Goal: Transaction & Acquisition: Purchase product/service

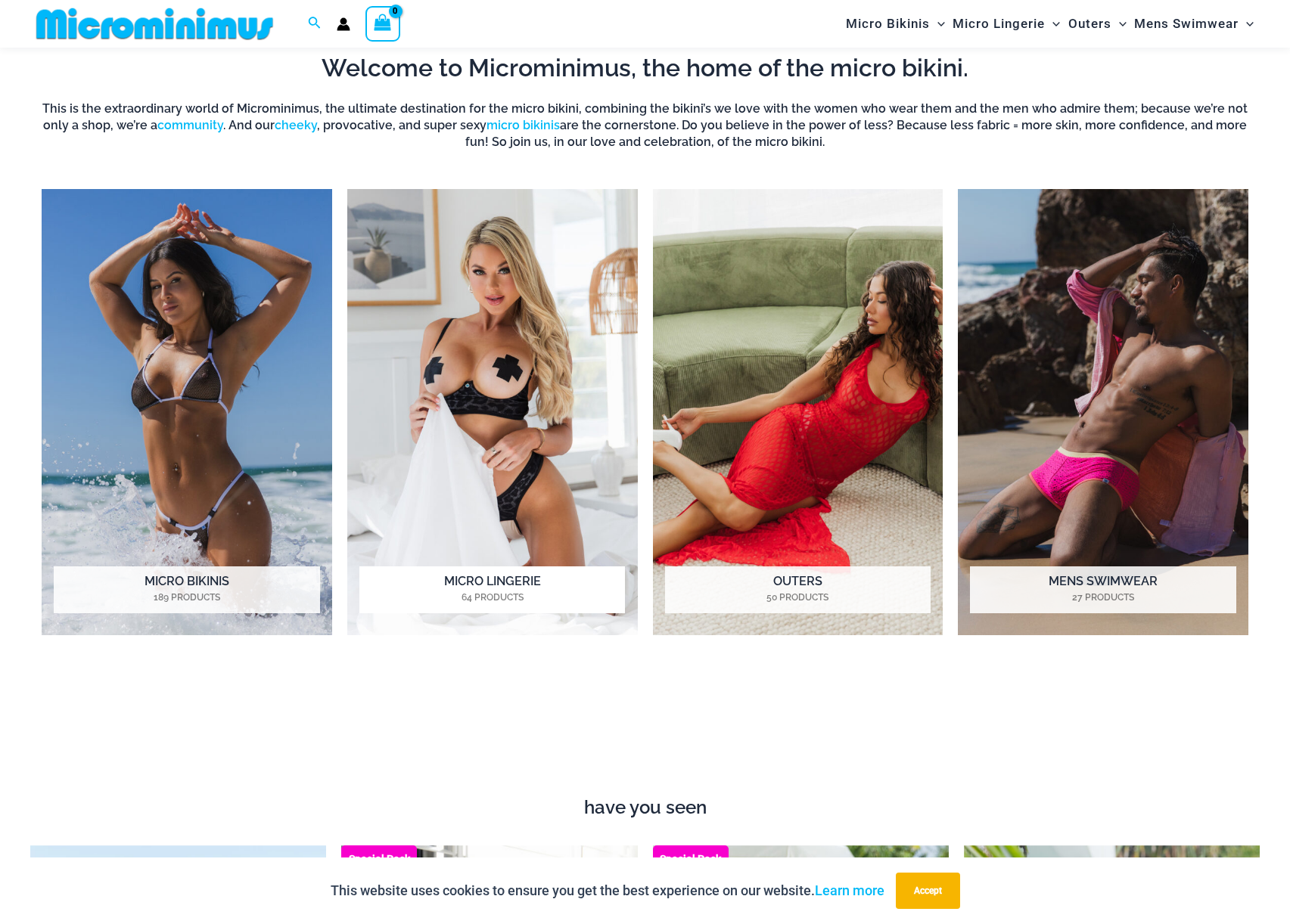
scroll to position [1307, 0]
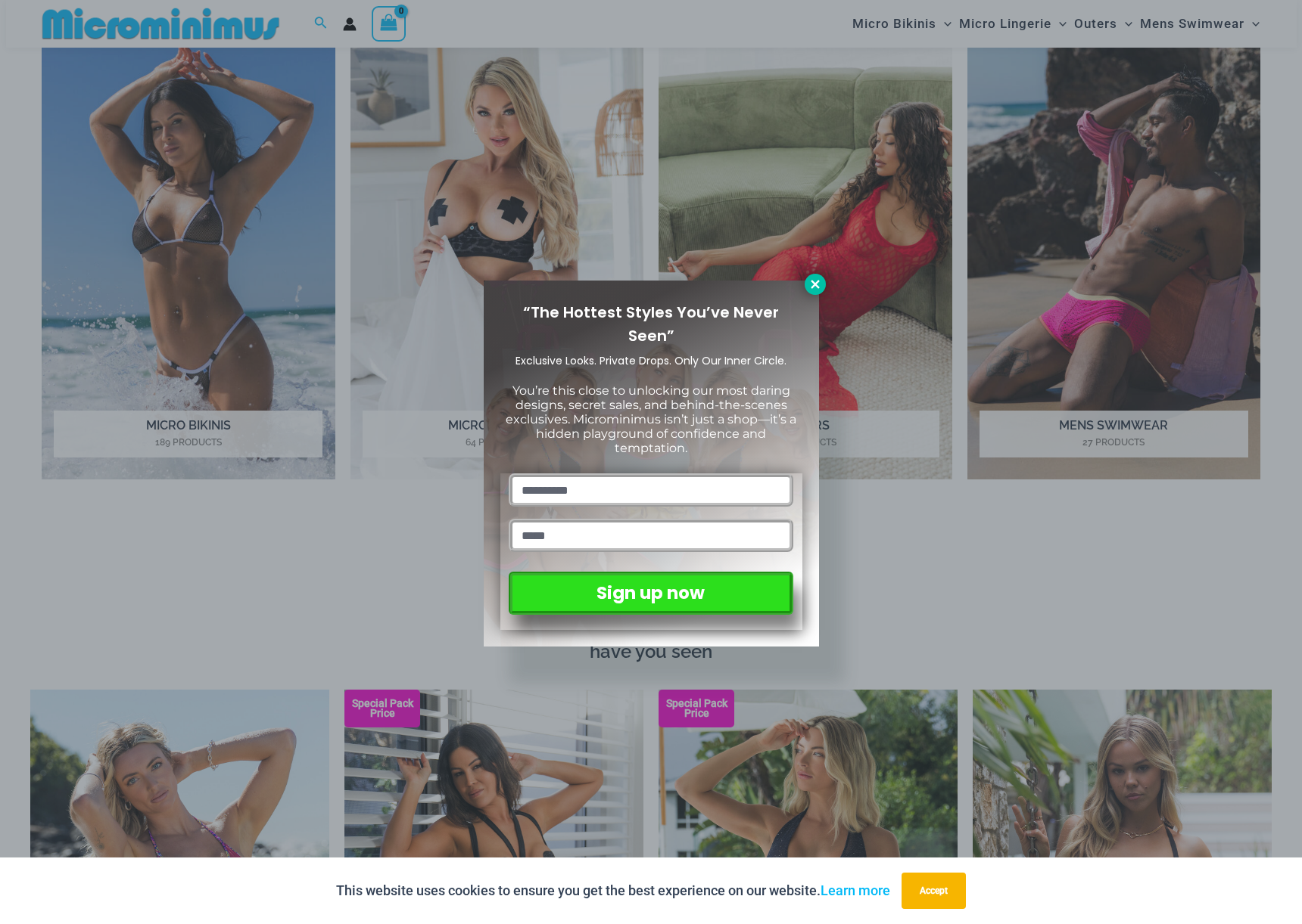
click at [815, 288] on icon at bounding box center [815, 285] width 14 height 14
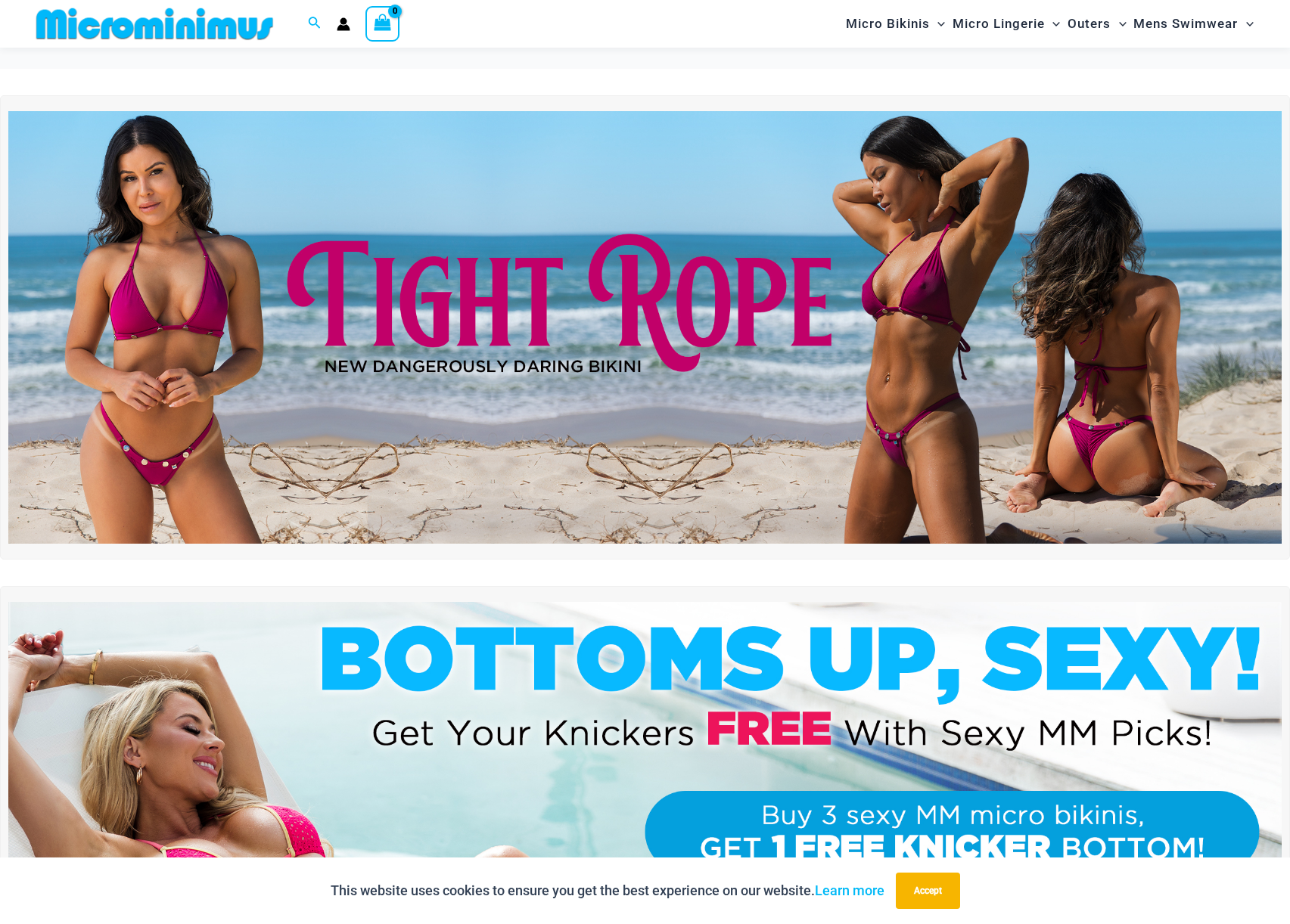
scroll to position [0, 0]
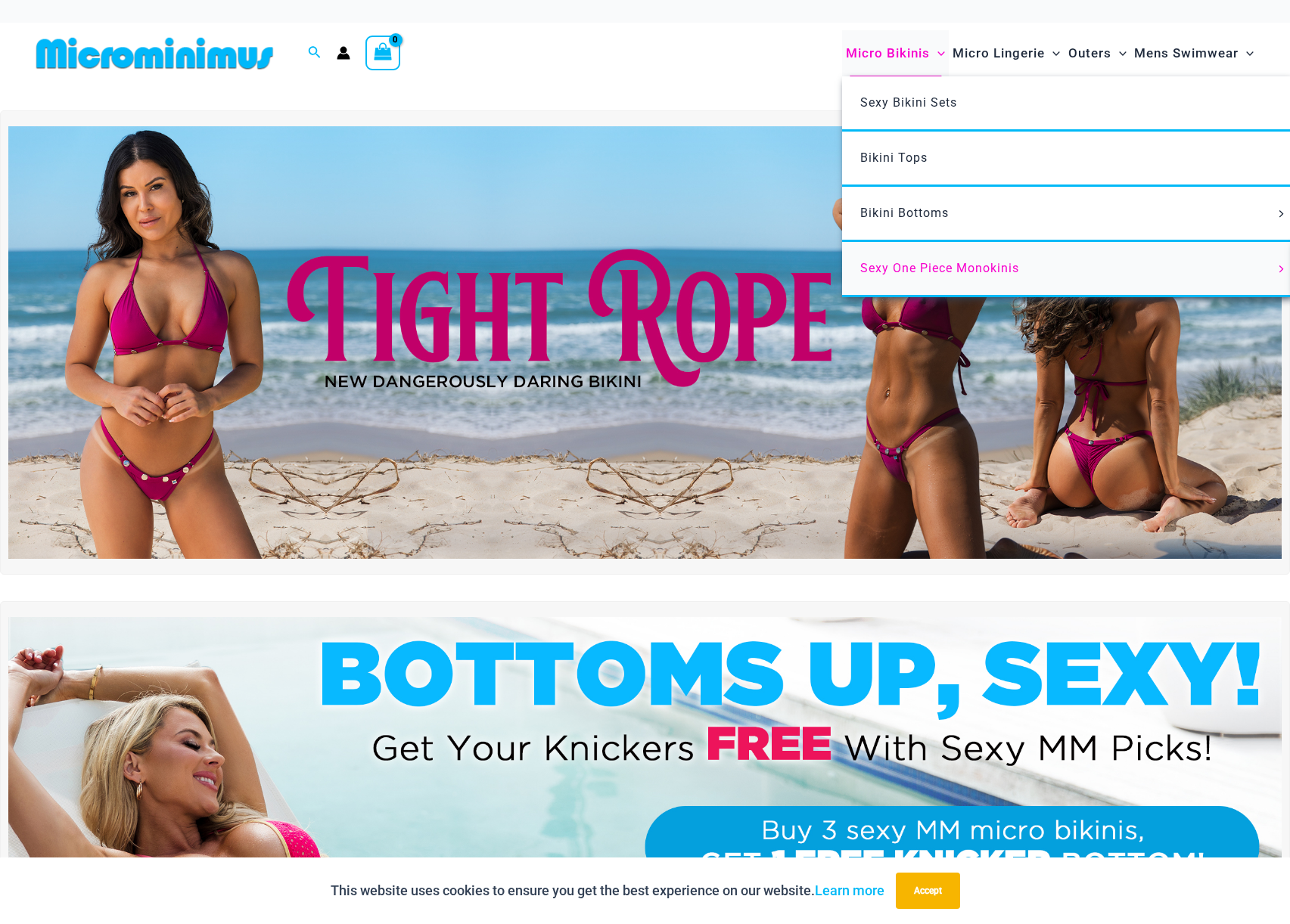
click at [937, 271] on span "Sexy One Piece Monokinis" at bounding box center [939, 268] width 159 height 14
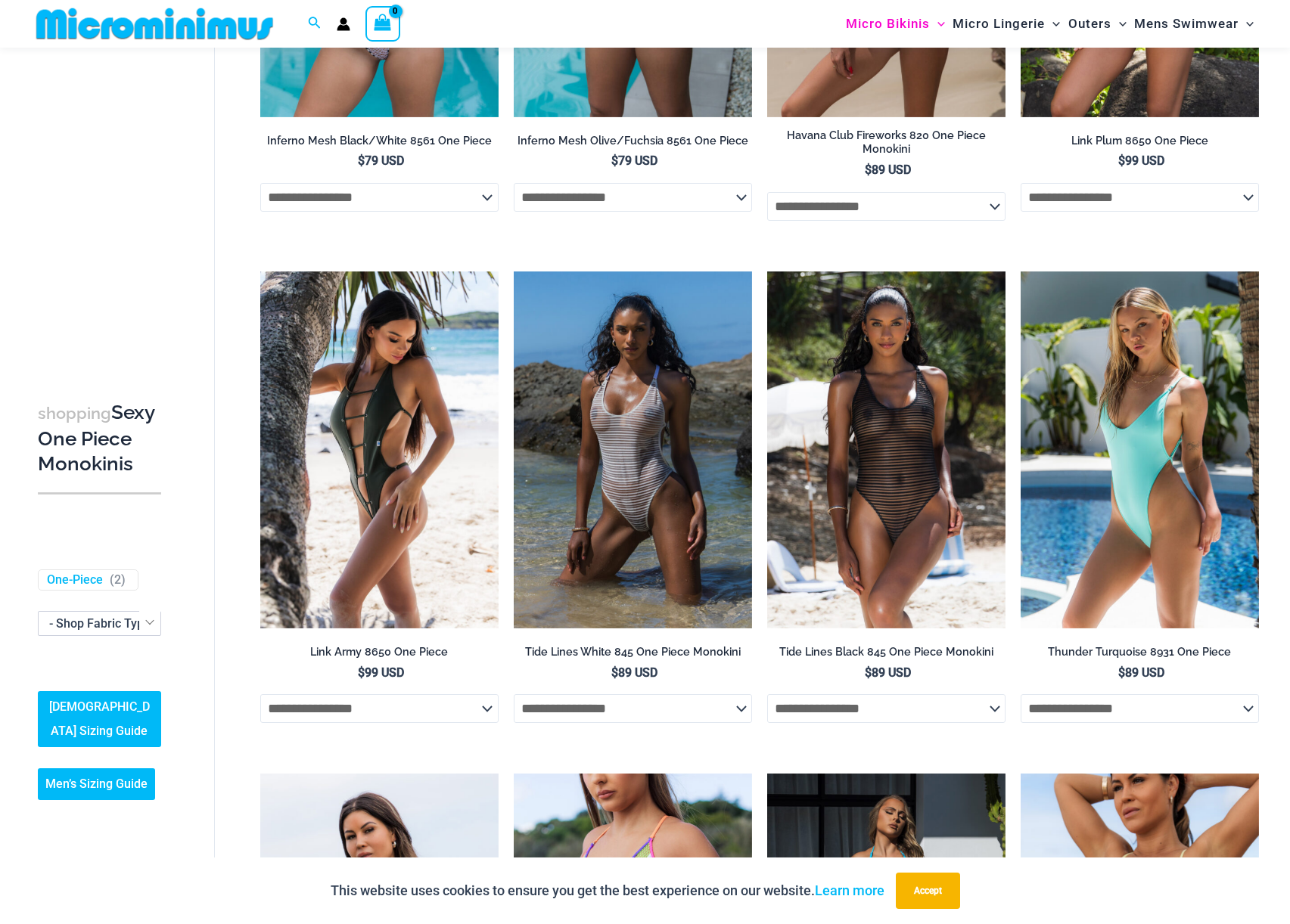
scroll to position [1523, 0]
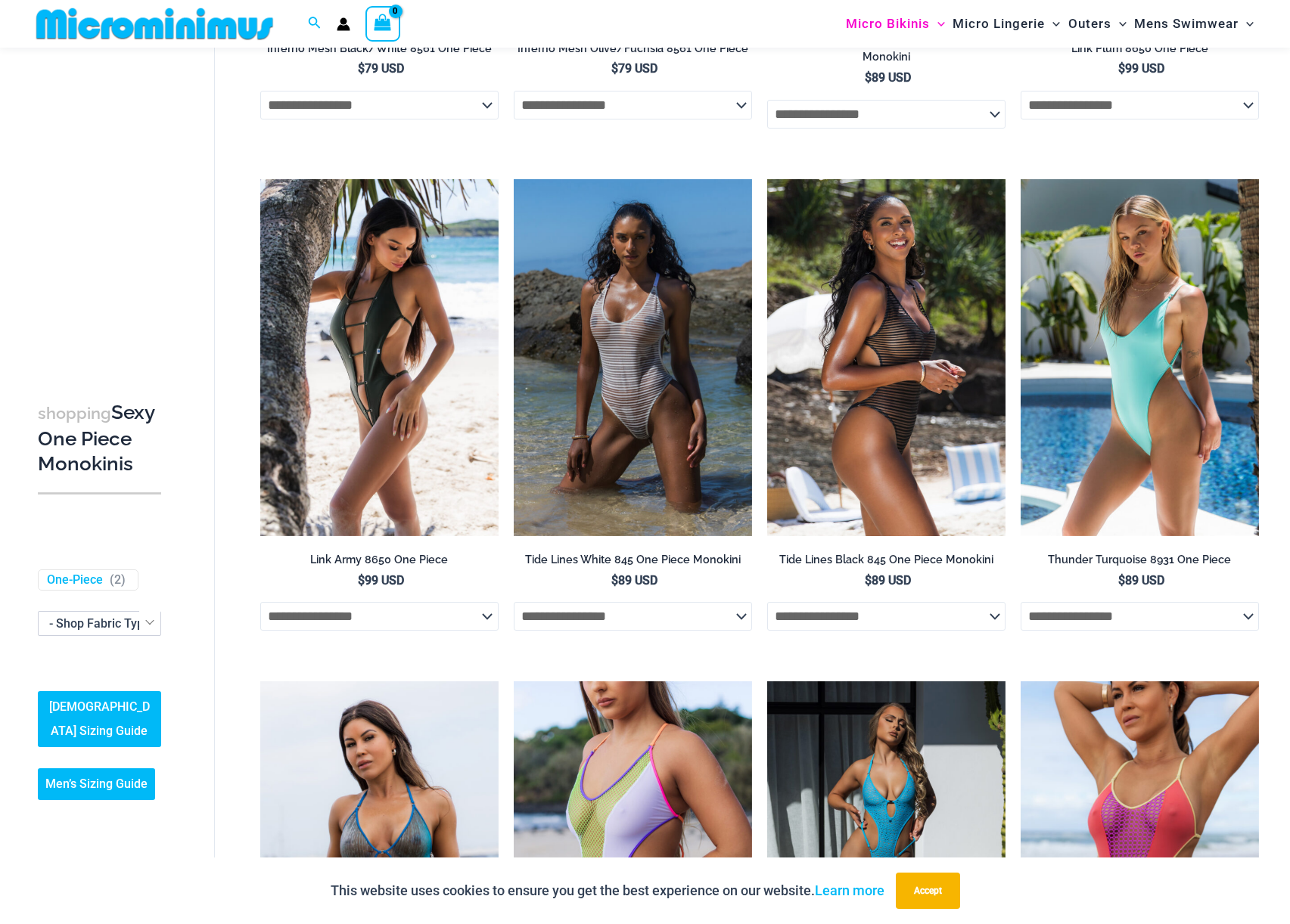
click at [896, 367] on img at bounding box center [886, 358] width 238 height 358
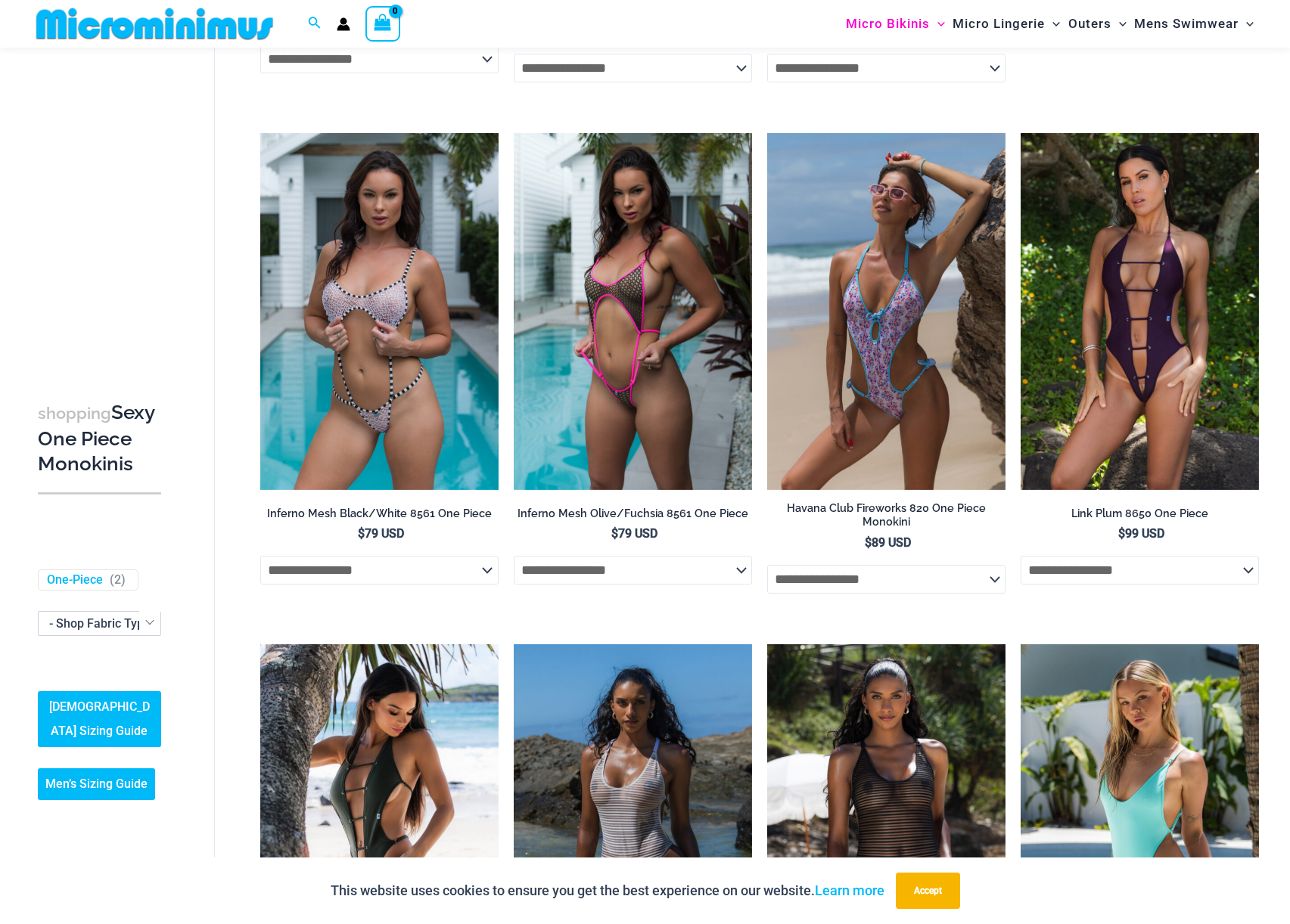
scroll to position [1056, 0]
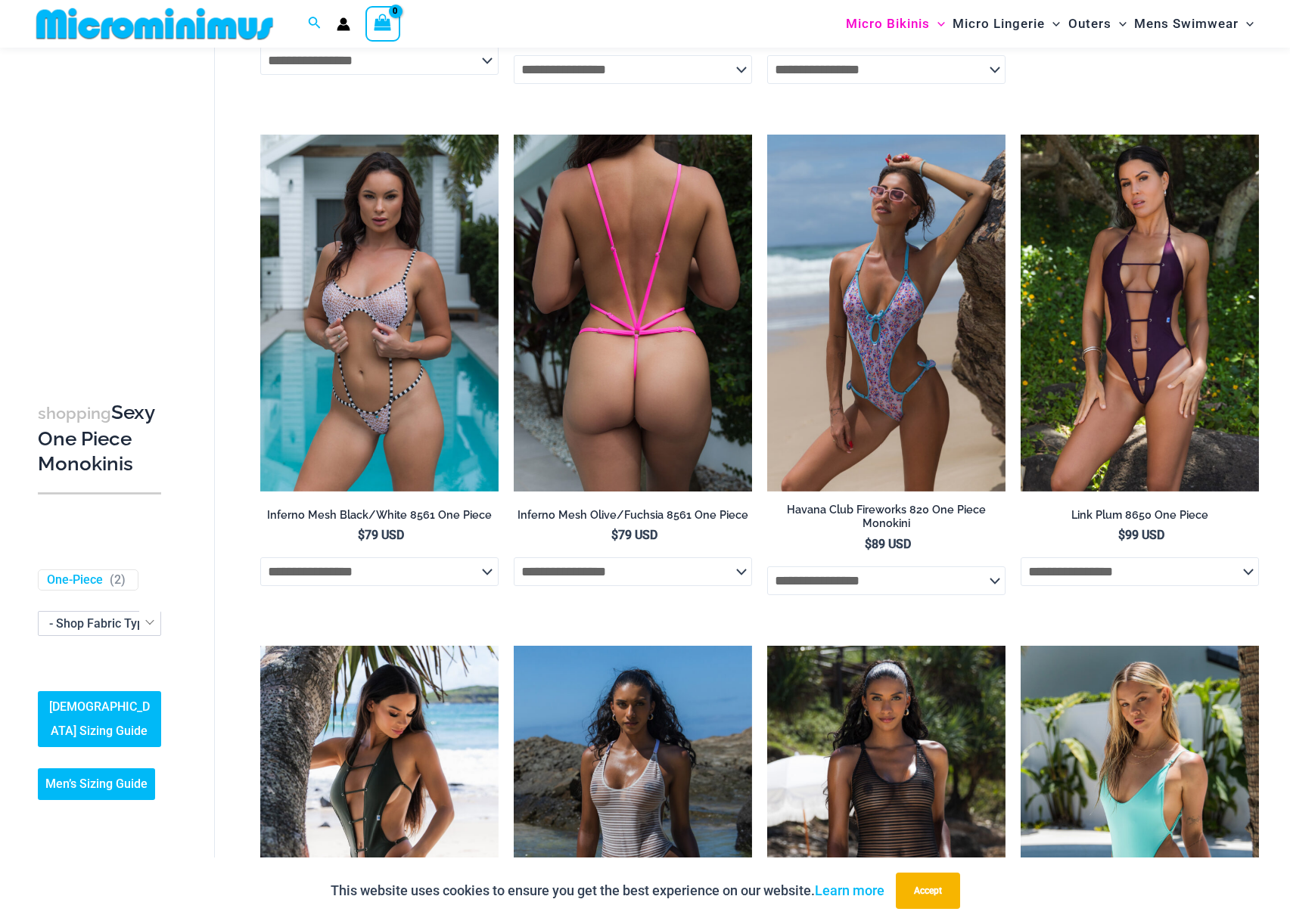
click at [652, 338] on img at bounding box center [632, 314] width 238 height 358
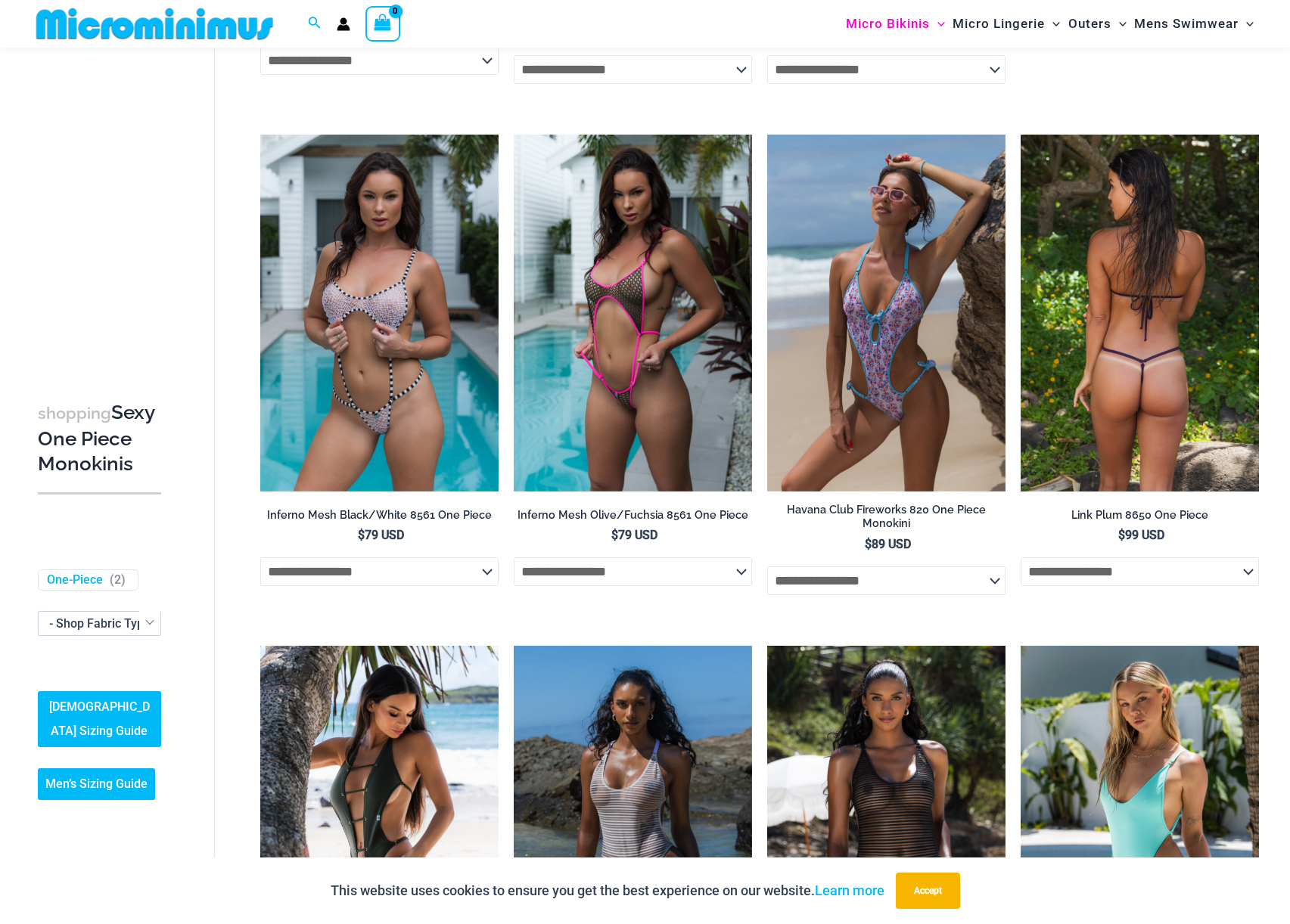
click at [1162, 439] on img at bounding box center [1139, 314] width 238 height 358
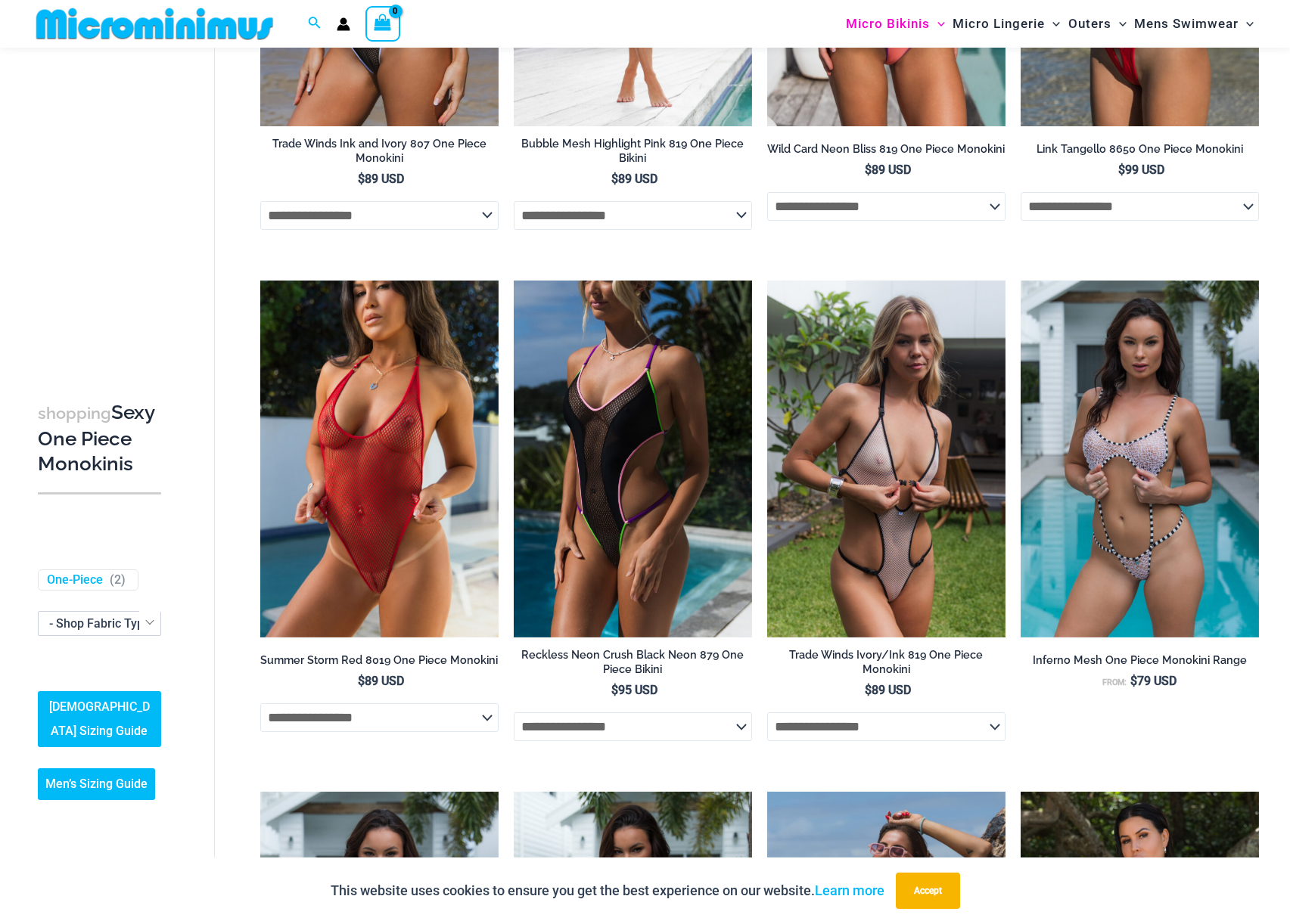
scroll to position [0, 0]
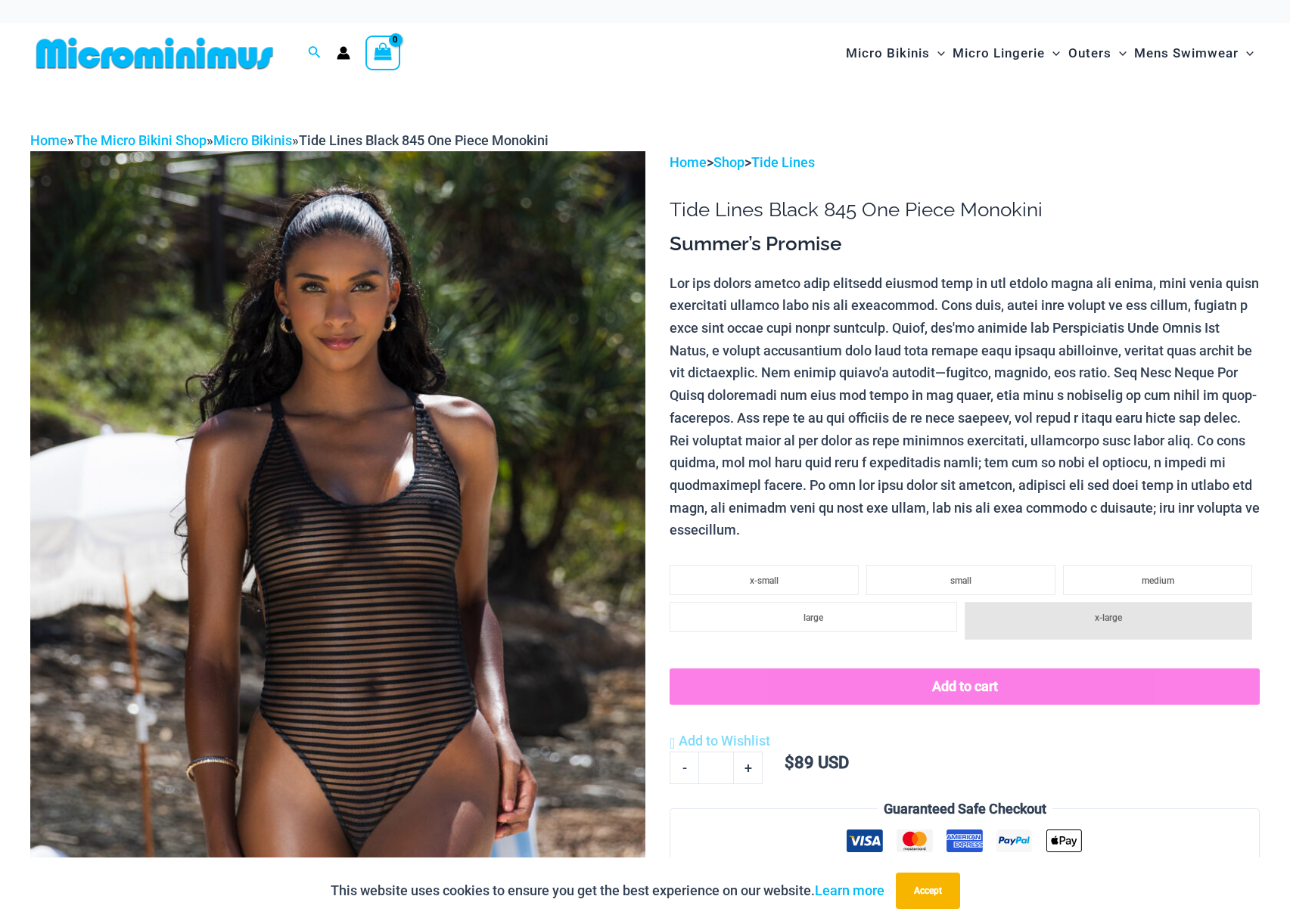
click at [504, 430] on img at bounding box center [338, 612] width 615 height 922
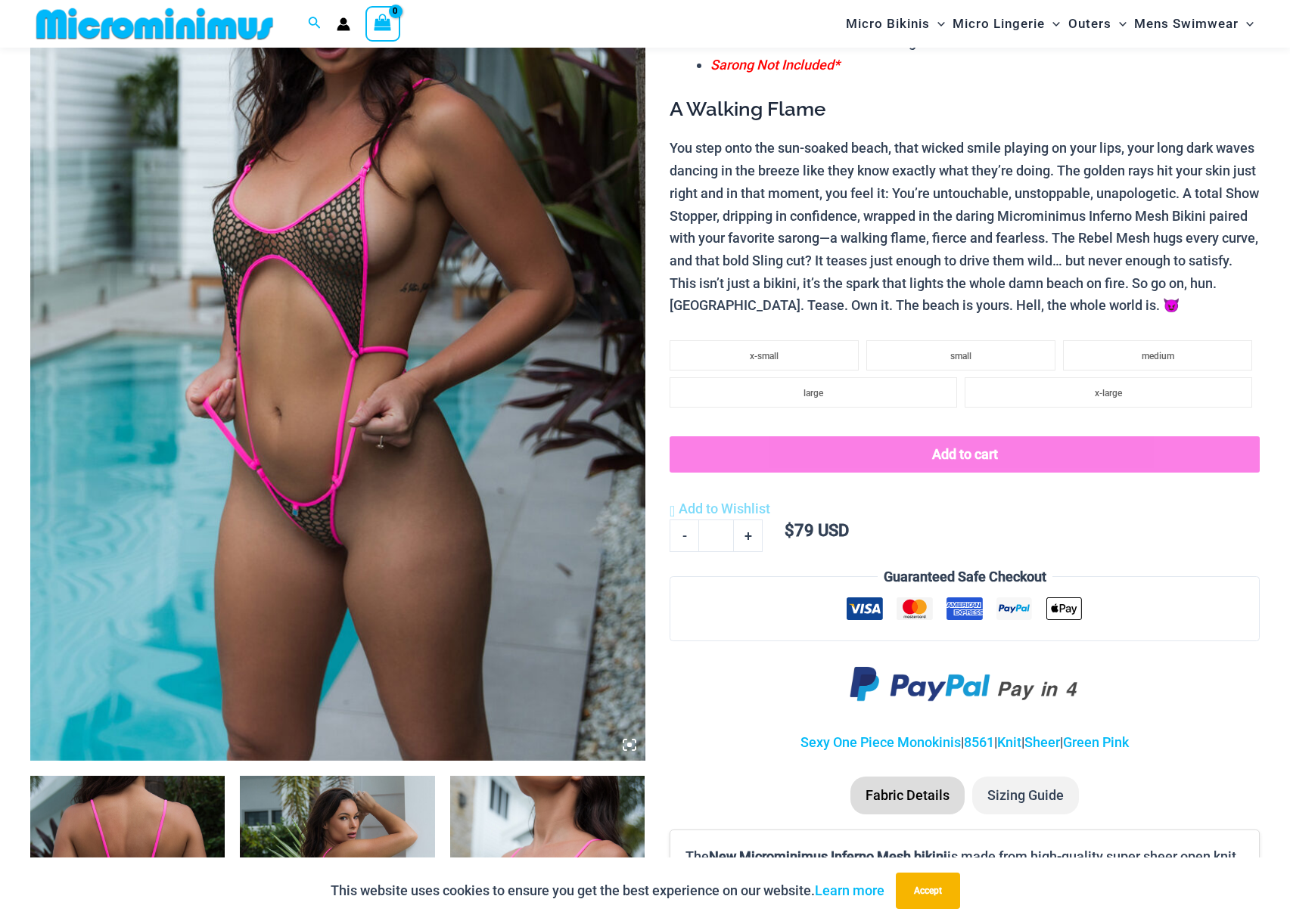
scroll to position [374, 0]
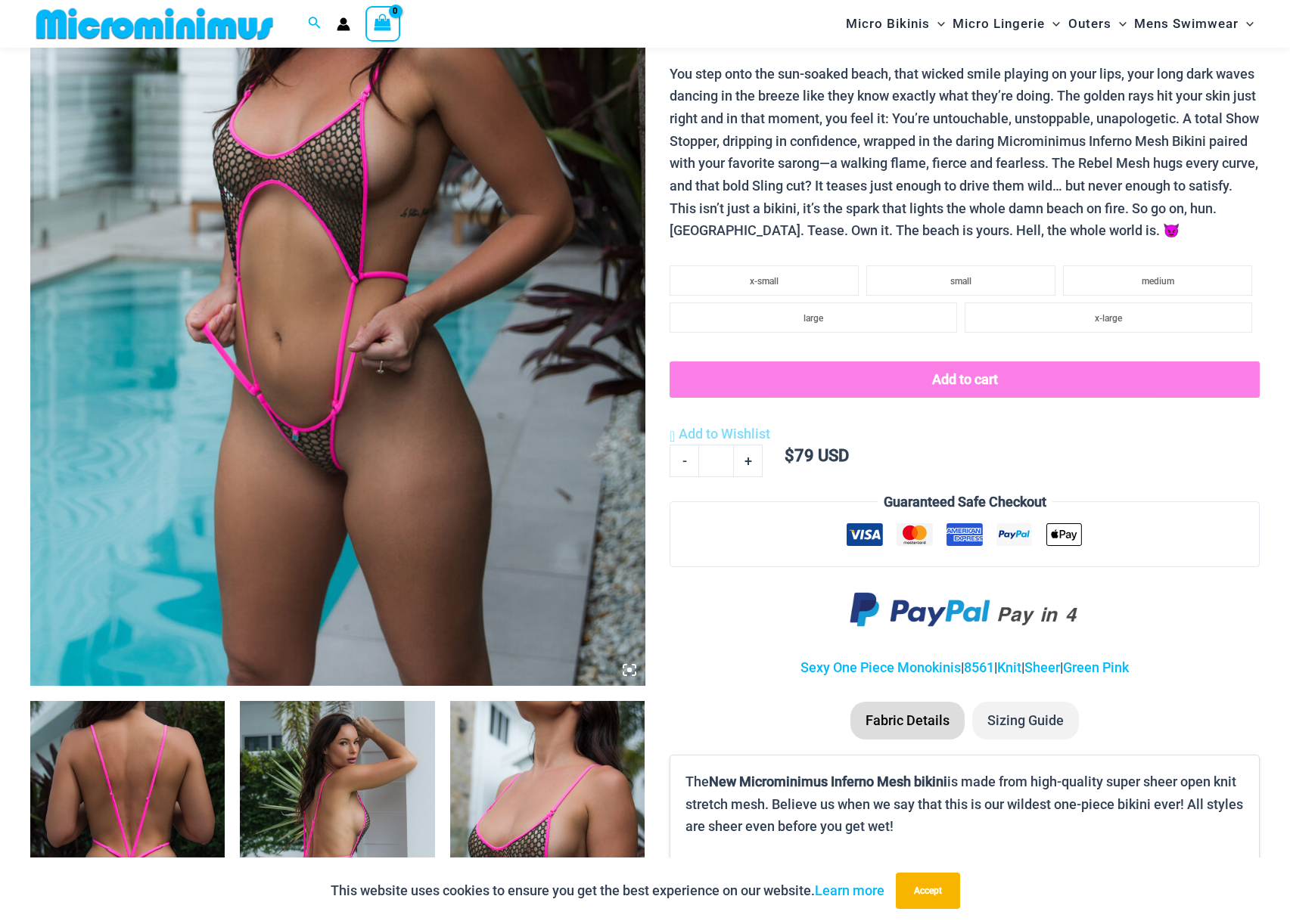
click at [484, 391] on img at bounding box center [338, 225] width 615 height 922
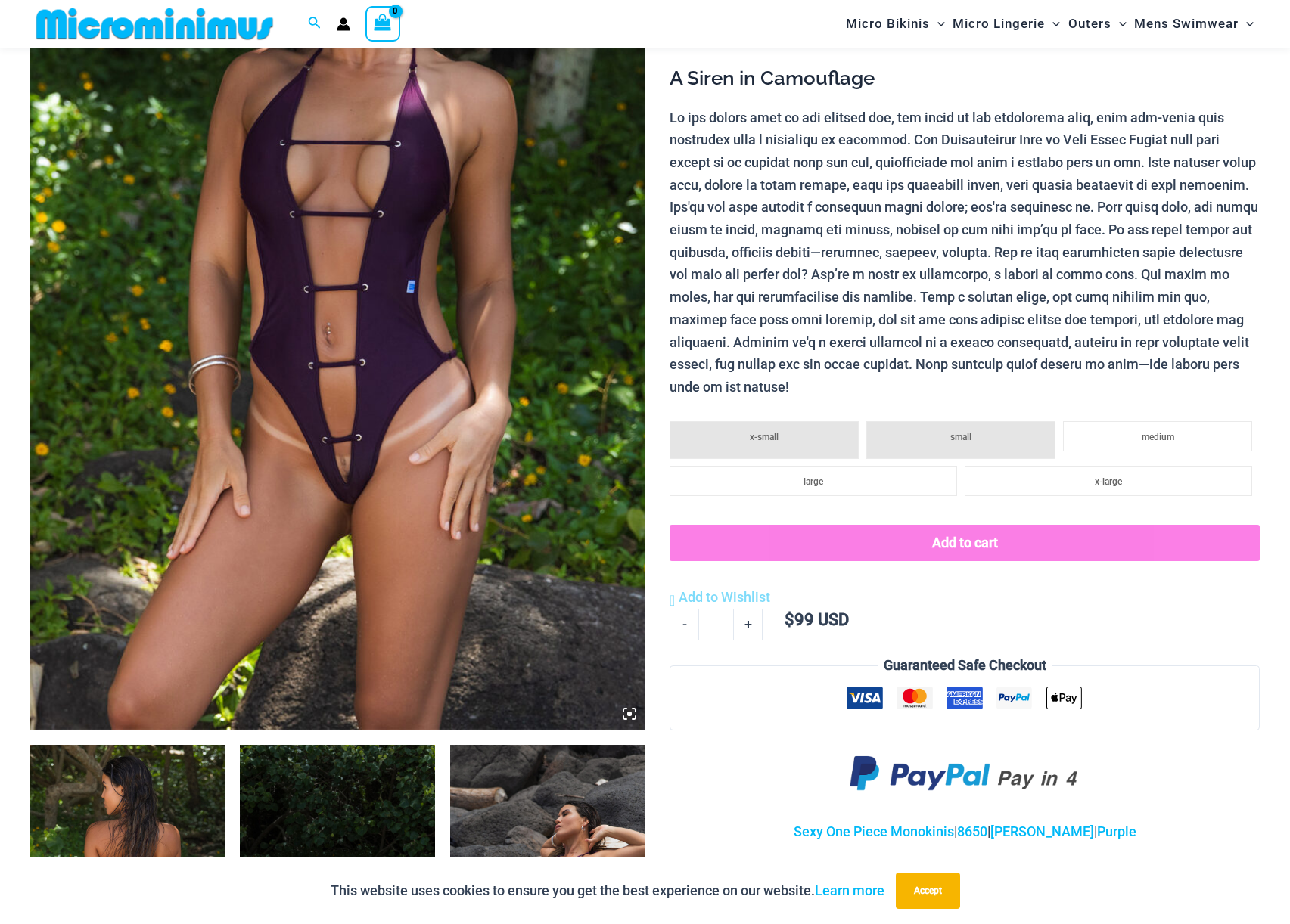
scroll to position [232, 0]
